Goal: Information Seeking & Learning: Find specific page/section

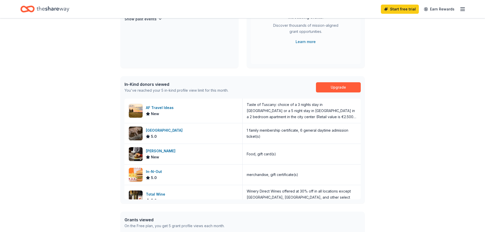
click at [464, 9] on line "button" at bounding box center [462, 9] width 4 height 0
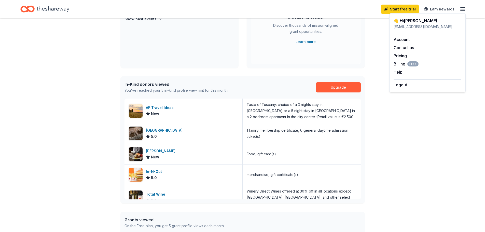
click at [245, 54] on div "In-Kind Create new event Chili Fest and Silent Auction [DATE] • The [GEOGRAPHIC…" at bounding box center [242, 22] width 244 height 92
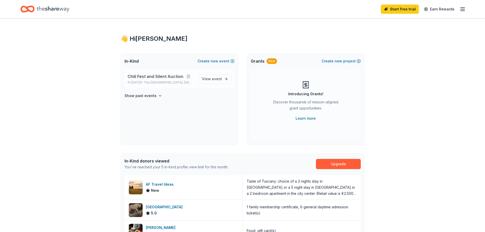
click at [172, 74] on span "Chili Fest and Silent Auction" at bounding box center [155, 76] width 56 height 6
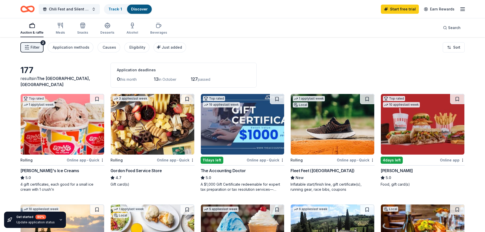
click at [36, 46] on span "Filter" at bounding box center [35, 47] width 9 height 6
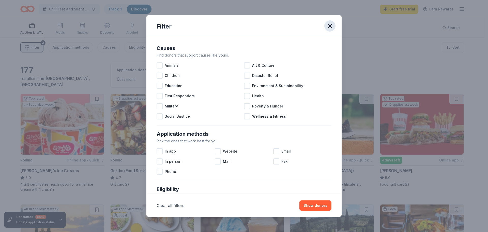
click at [332, 25] on icon "button" at bounding box center [330, 25] width 7 height 7
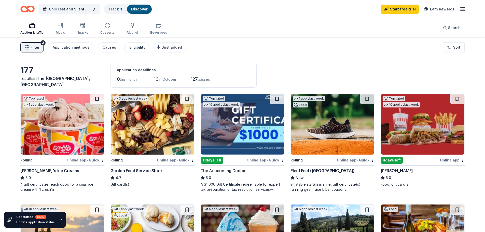
click at [461, 8] on icon "button" at bounding box center [462, 9] width 6 height 6
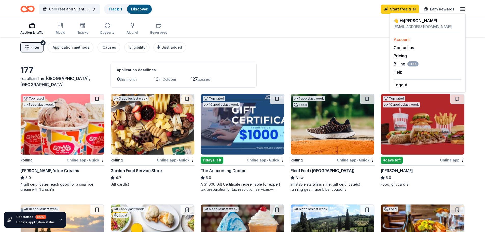
click at [403, 39] on link "Account" at bounding box center [401, 39] width 16 height 5
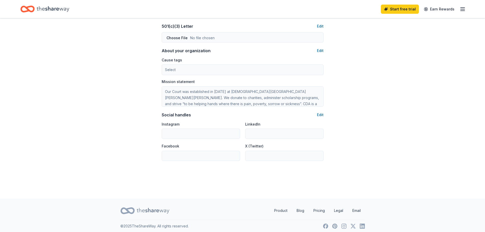
scroll to position [277, 0]
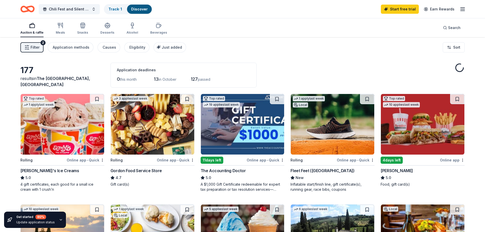
click at [464, 8] on icon "button" at bounding box center [462, 9] width 6 height 6
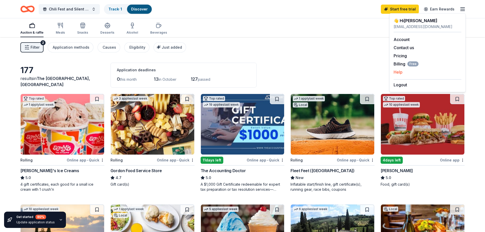
click at [400, 73] on button "Help" at bounding box center [397, 72] width 9 height 6
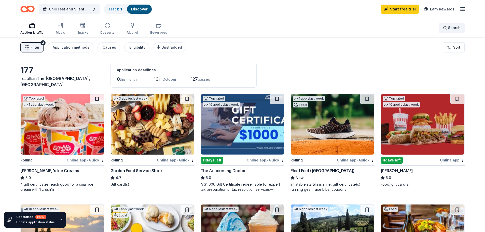
click at [455, 27] on span "Search" at bounding box center [454, 28] width 12 height 6
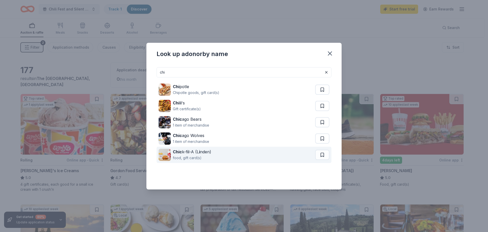
type input "chi"
click at [191, 150] on div "Chic k-f i l-A (L i nden)" at bounding box center [192, 152] width 38 height 6
